Goal: Task Accomplishment & Management: Manage account settings

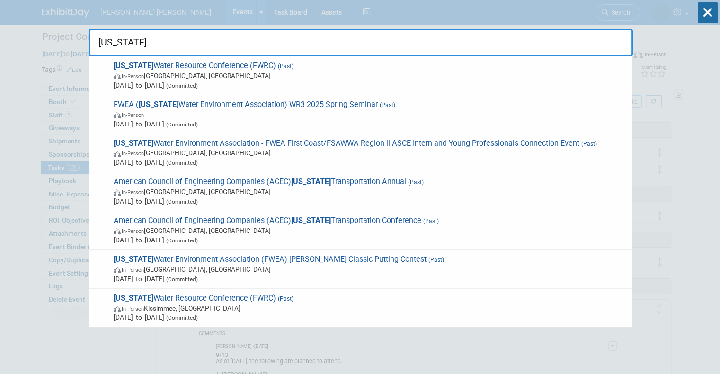
drag, startPoint x: 504, startPoint y: 48, endPoint x: 102, endPoint y: 52, distance: 402.0
click at [102, 52] on input "[US_STATE]" at bounding box center [361, 42] width 545 height 27
type input "f"
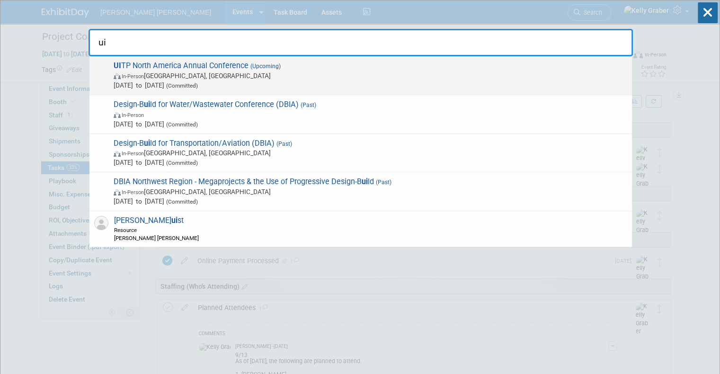
type input "ui"
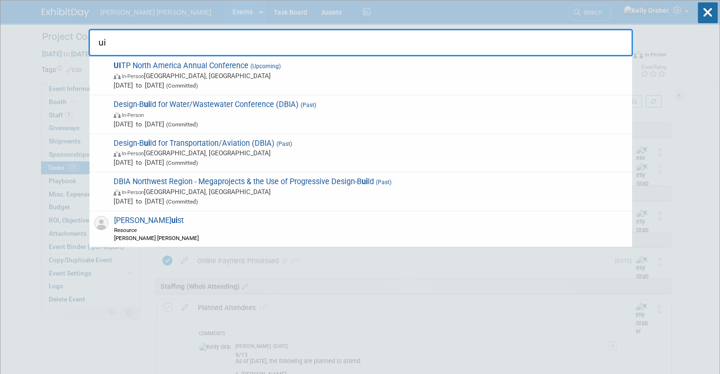
click at [135, 73] on span "In-Person" at bounding box center [133, 76] width 22 height 6
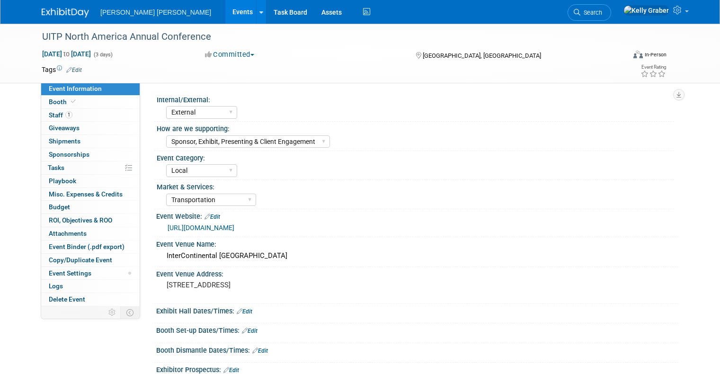
select select "External"
select select "Sponsor, Exhibit, Presenting & Client Engagement"
select select "Local"
select select "Transportation"
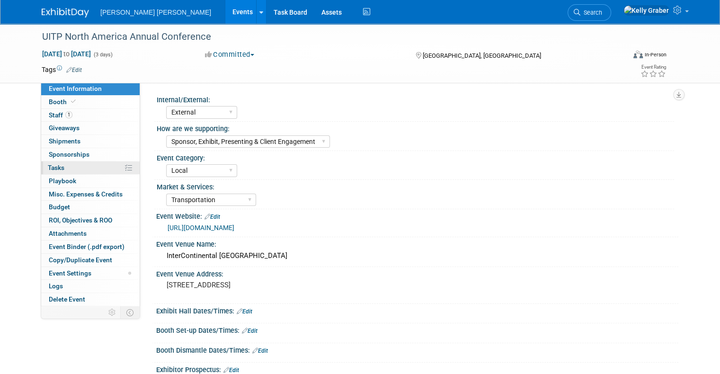
click at [48, 172] on link "0% Tasks 0%" at bounding box center [90, 167] width 98 height 13
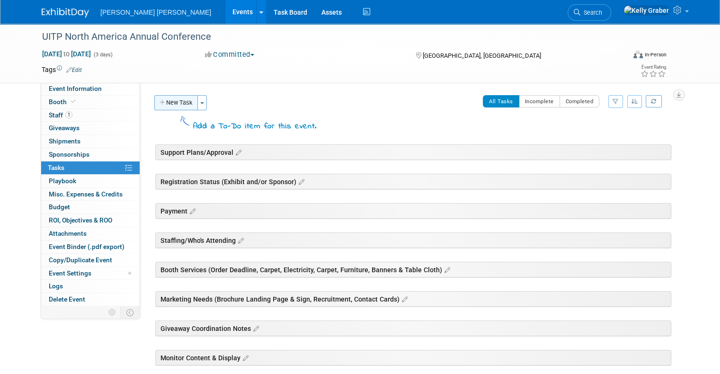
click at [172, 103] on button "New Task" at bounding box center [176, 102] width 44 height 15
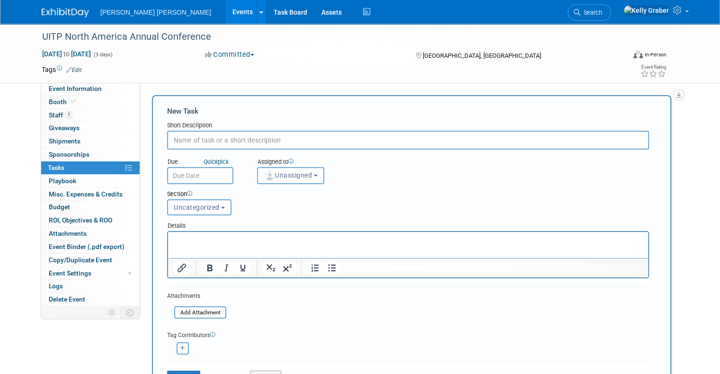
click at [205, 138] on input "text" at bounding box center [408, 140] width 482 height 19
type input "Sponsorship Registration"
click at [189, 177] on input "text" at bounding box center [200, 175] width 66 height 17
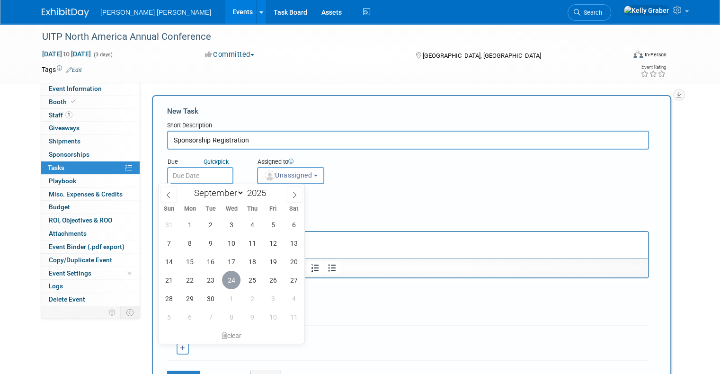
click at [228, 272] on span "24" at bounding box center [231, 280] width 18 height 18
type input "[DATE]"
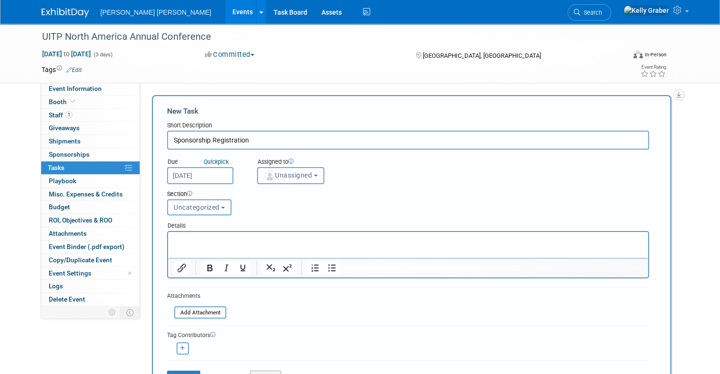
click at [275, 170] on button "Unassigned" at bounding box center [290, 175] width 67 height 17
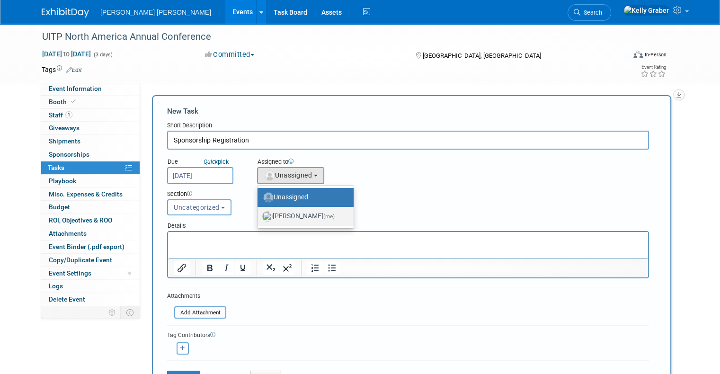
click at [272, 216] on label "[PERSON_NAME] (me)" at bounding box center [303, 216] width 82 height 15
click at [259, 216] on input "[PERSON_NAME] (me)" at bounding box center [256, 215] width 6 height 6
select select "ec37184c-c01f-4f21-939d-fe7fd02e2e7e"
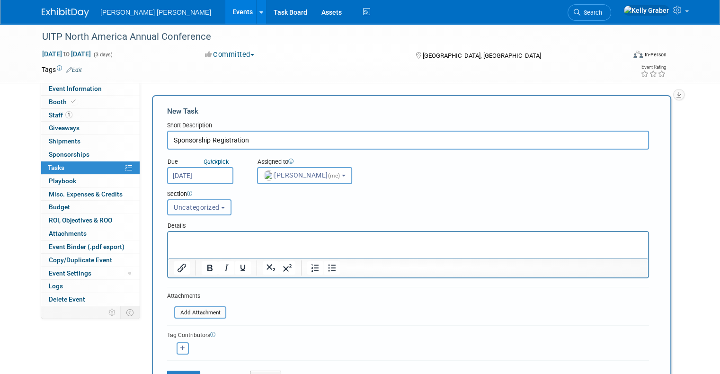
click at [197, 207] on span "Uncategorized" at bounding box center [197, 208] width 46 height 8
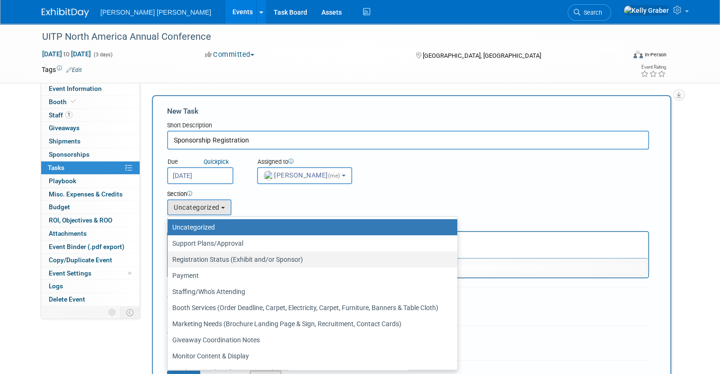
click at [201, 262] on label "Registration Status (Exhibit and/or Sponsor)" at bounding box center [310, 259] width 276 height 12
click at [169, 262] on input "Registration Status (Exhibit and/or Sponsor)" at bounding box center [166, 260] width 6 height 6
select select "11273644"
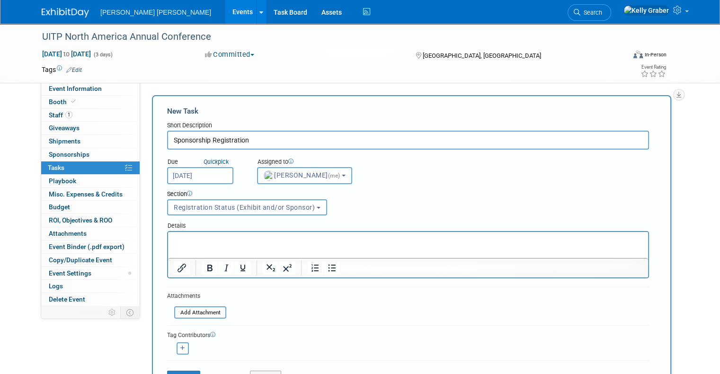
scroll to position [47, 0]
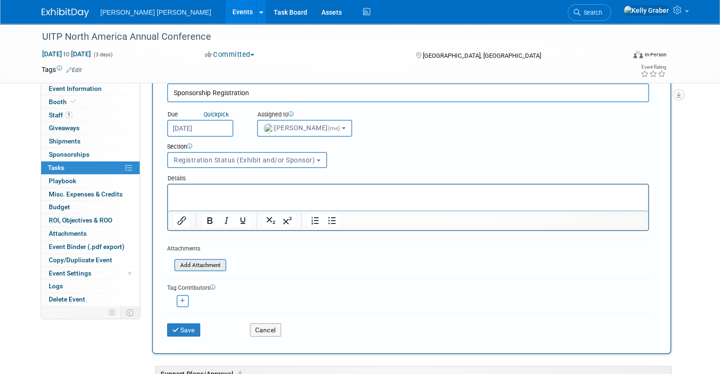
click at [192, 264] on input "file" at bounding box center [169, 265] width 113 height 11
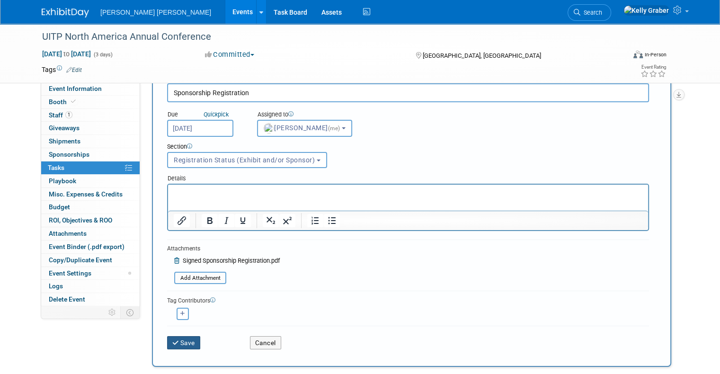
click at [180, 340] on button "Save" at bounding box center [183, 342] width 33 height 13
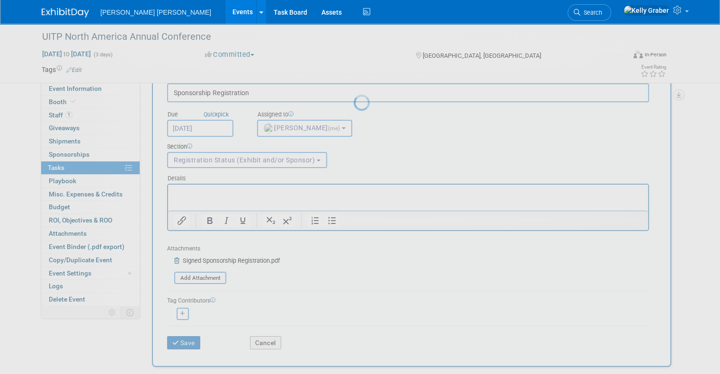
scroll to position [0, 0]
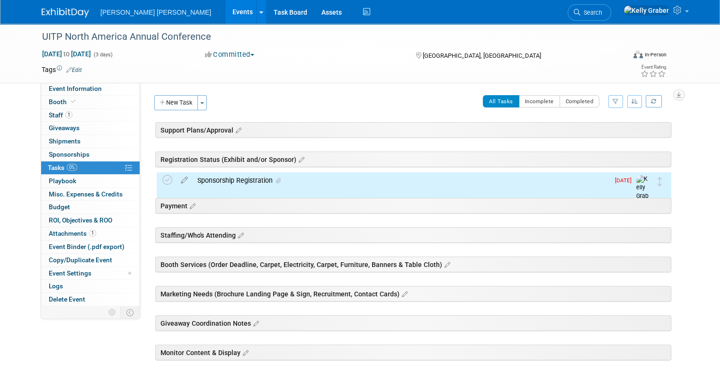
click at [225, 179] on div "Sponsorship Registration" at bounding box center [401, 180] width 417 height 16
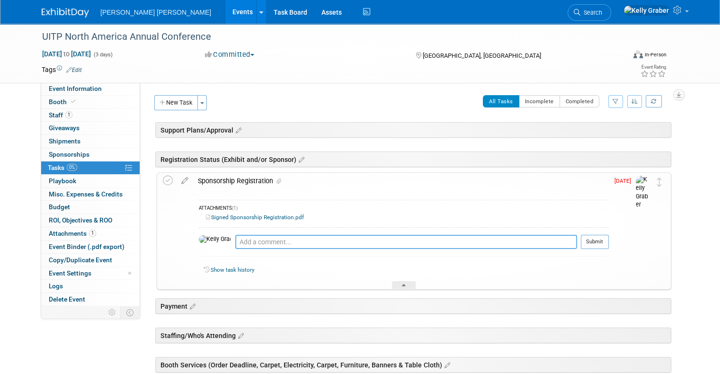
click at [235, 240] on textarea at bounding box center [406, 242] width 342 height 14
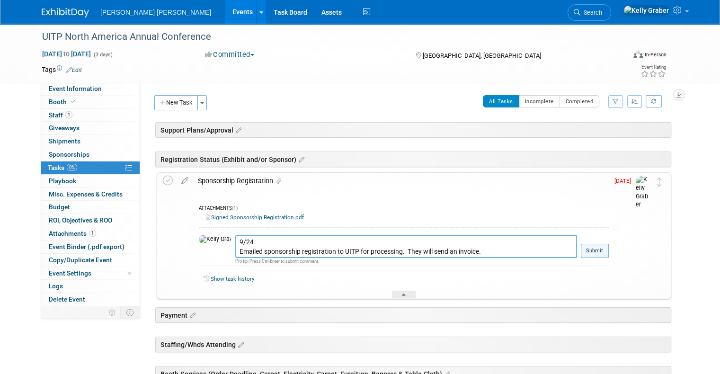
type textarea "9/24 Emailed sponsorship registration to UITP for processing. They will send an…"
click at [597, 246] on button "Submit" at bounding box center [595, 251] width 28 height 14
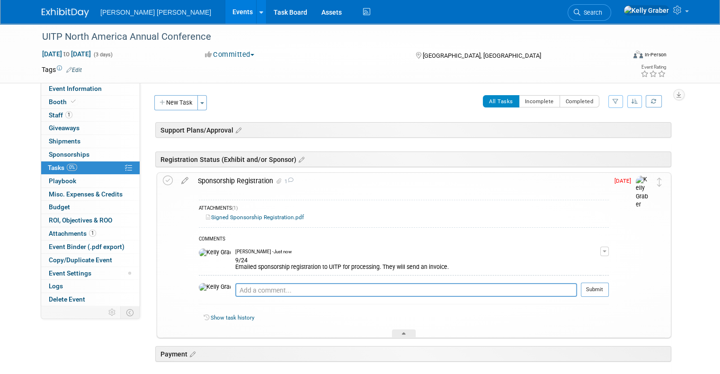
click at [165, 179] on td at bounding box center [170, 255] width 14 height 164
click at [163, 179] on icon at bounding box center [168, 181] width 10 height 10
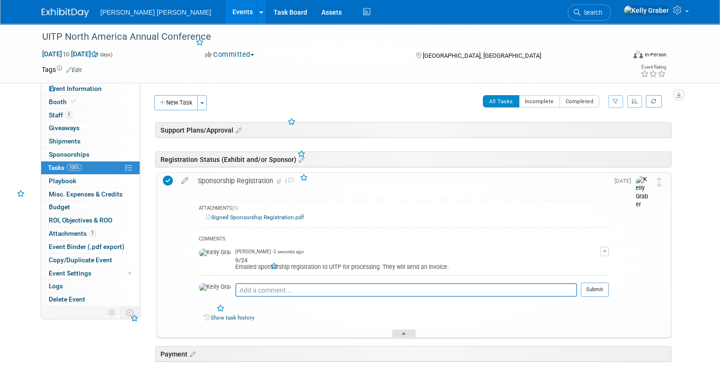
click at [408, 330] on div at bounding box center [404, 334] width 24 height 8
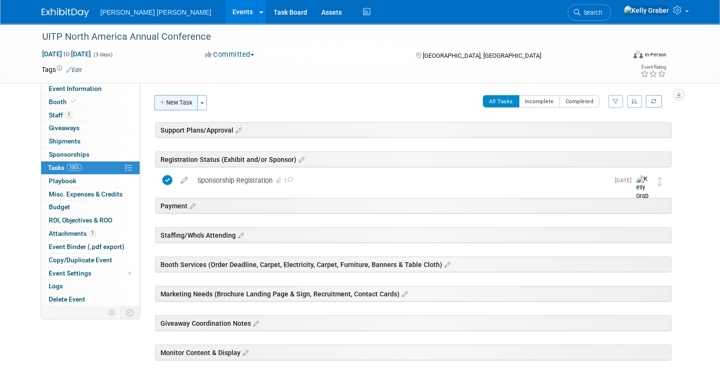
click at [174, 102] on button "New Task" at bounding box center [176, 102] width 44 height 15
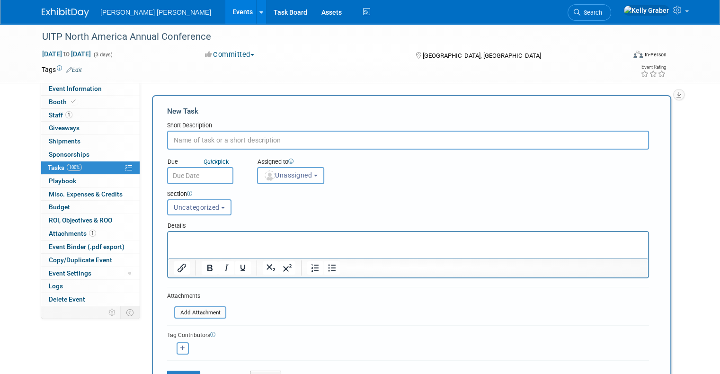
click at [193, 137] on input "text" at bounding box center [408, 140] width 482 height 19
type input "Video"
